Goal: Transaction & Acquisition: Purchase product/service

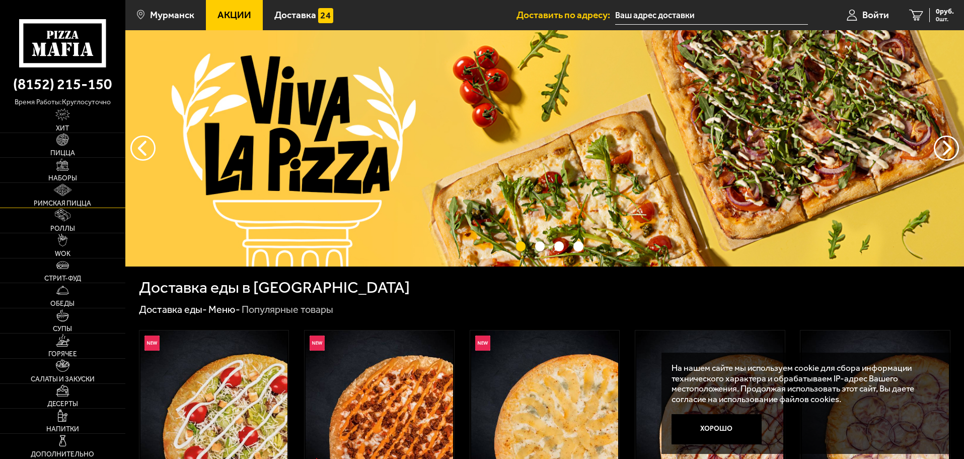
click at [71, 197] on link "Римская пицца" at bounding box center [62, 195] width 125 height 25
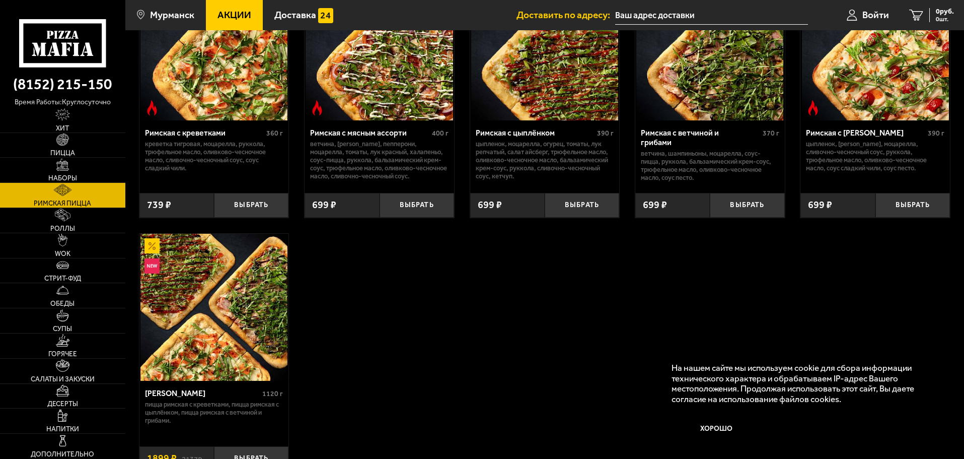
scroll to position [201, 0]
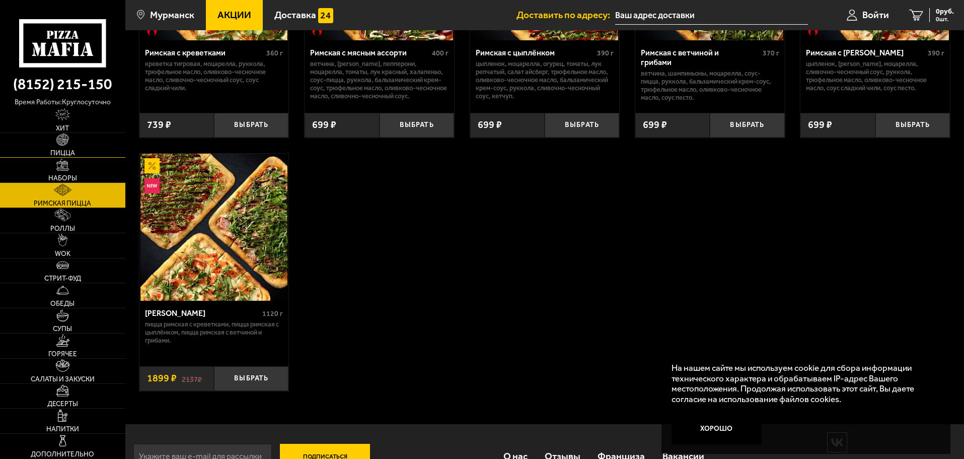
click at [72, 150] on span "Пицца" at bounding box center [62, 153] width 25 height 7
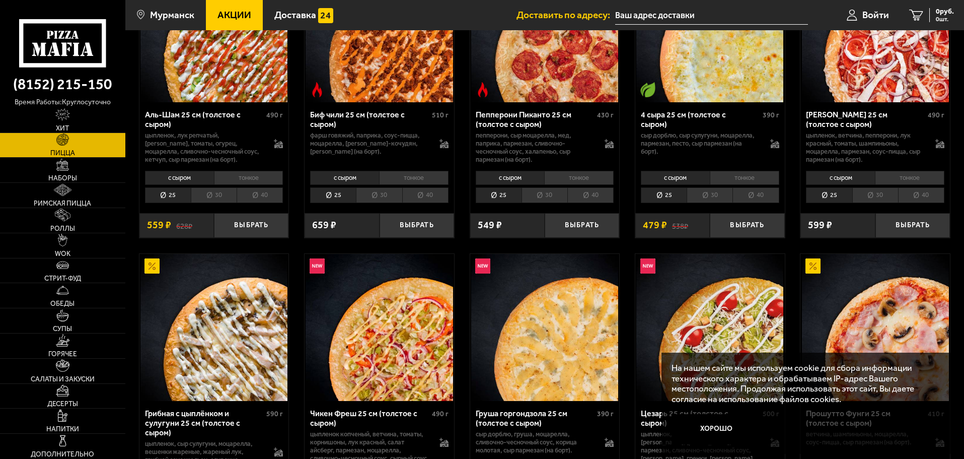
scroll to position [252, 0]
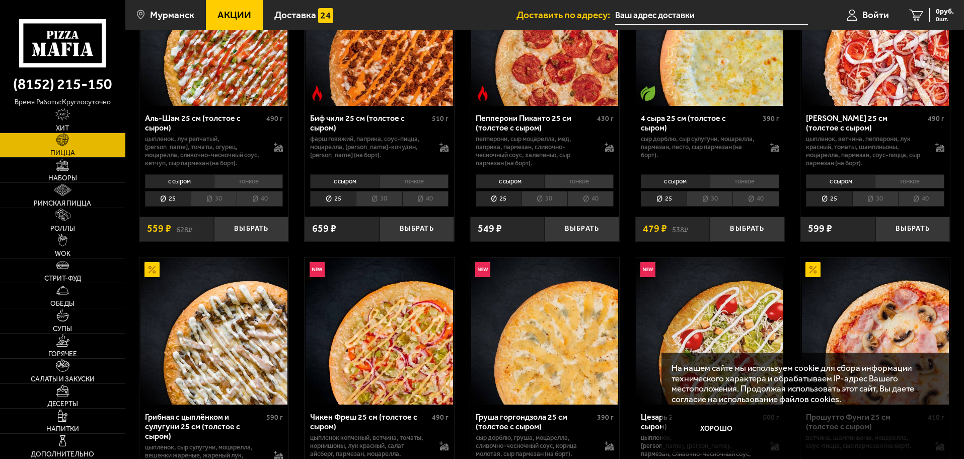
click at [232, 18] on span "Акции" at bounding box center [234, 15] width 34 height 10
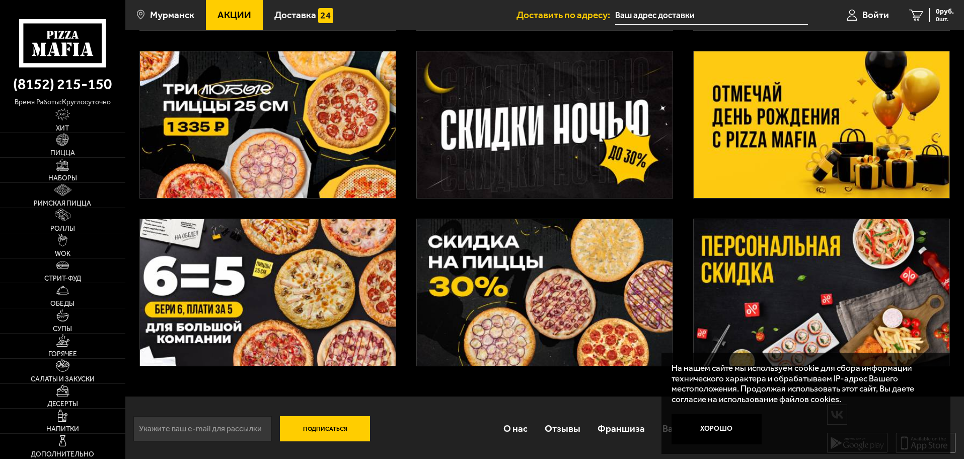
scroll to position [215, 0]
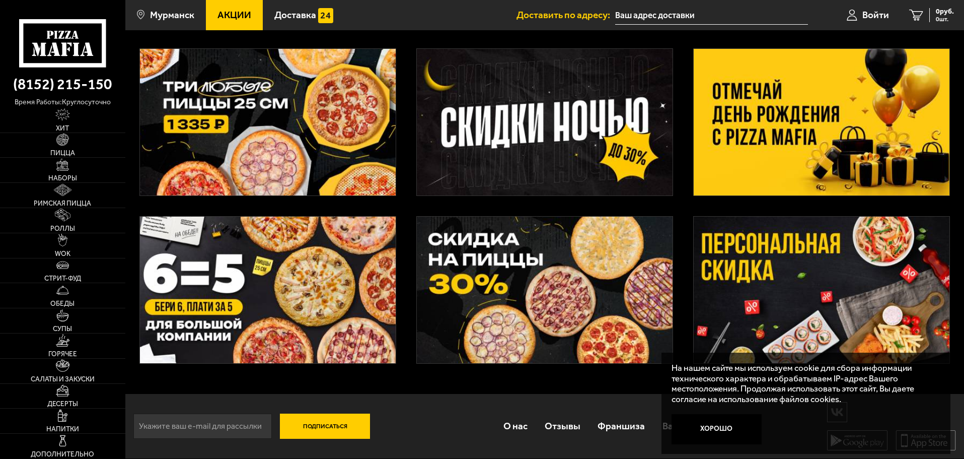
click at [514, 147] on img at bounding box center [545, 122] width 256 height 146
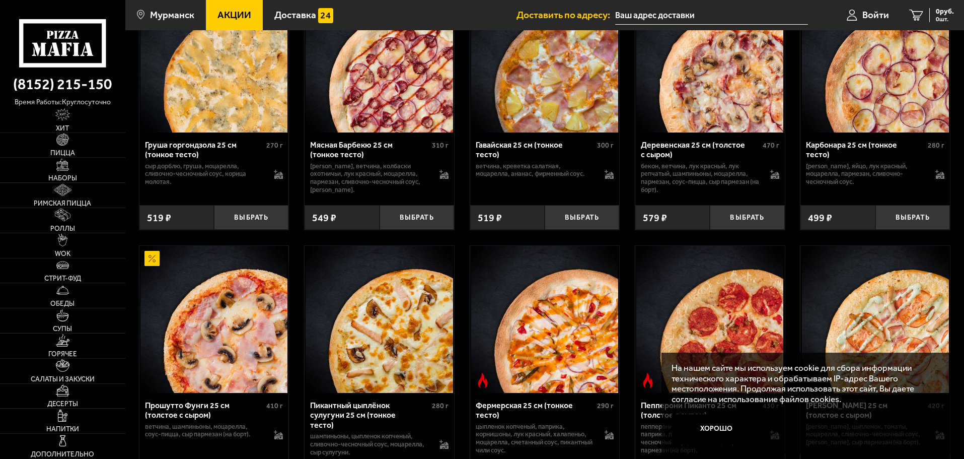
scroll to position [403, 0]
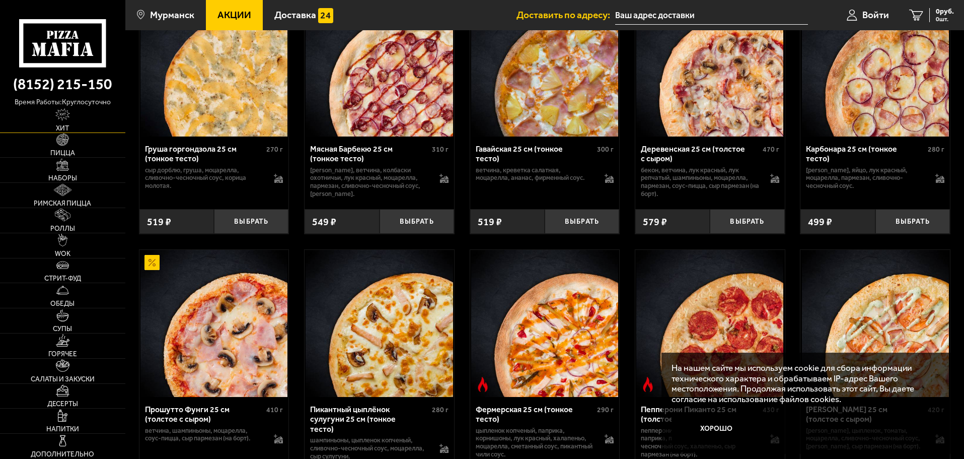
click at [68, 116] on img at bounding box center [62, 114] width 15 height 12
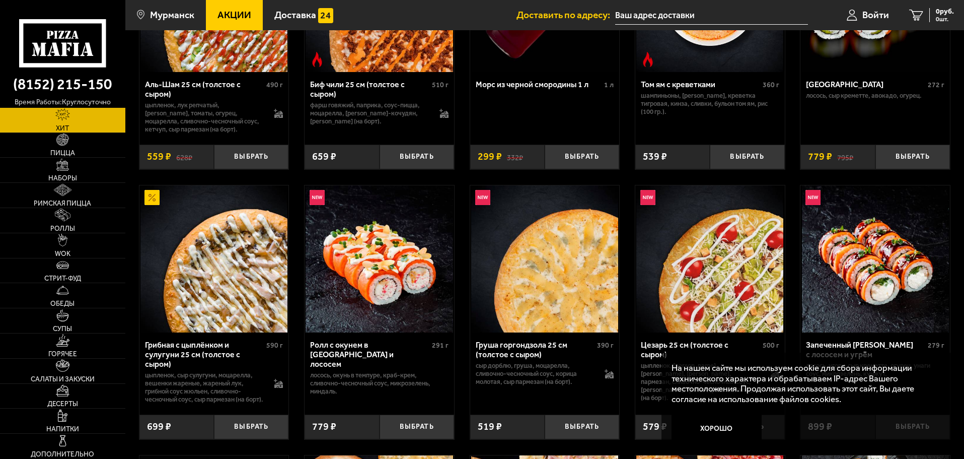
scroll to position [201, 0]
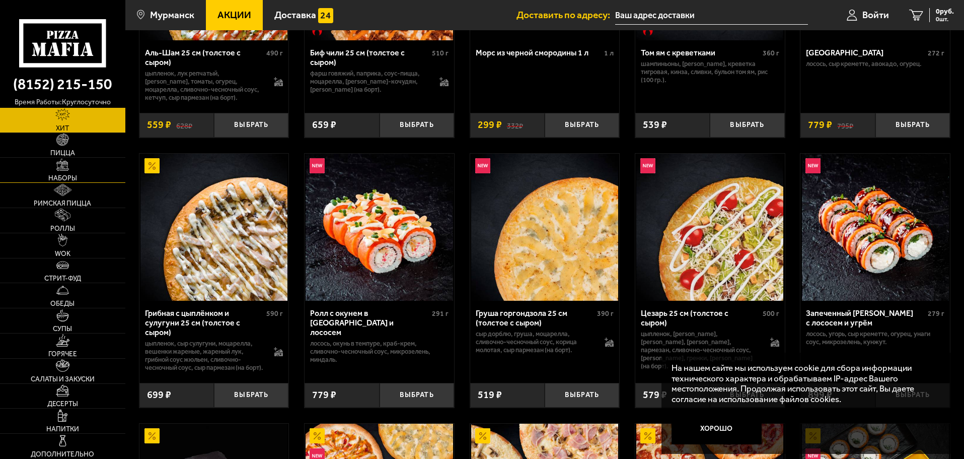
click at [77, 173] on link "Наборы" at bounding box center [62, 170] width 125 height 25
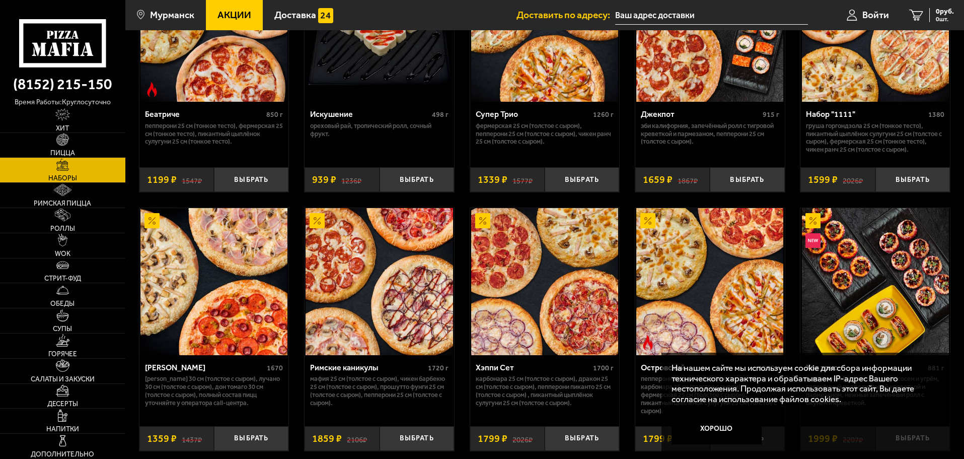
scroll to position [906, 0]
